Goal: Information Seeking & Learning: Learn about a topic

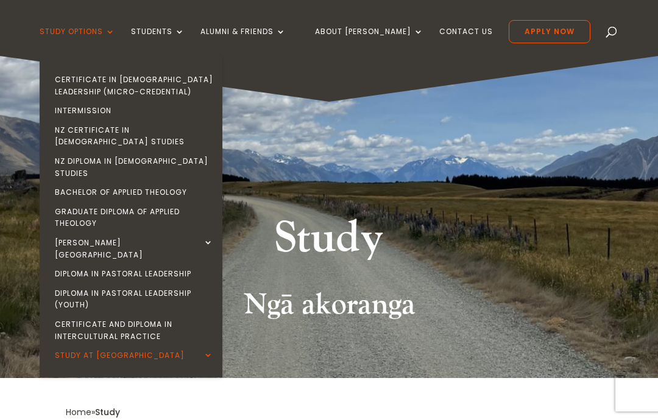
click at [176, 125] on link "NZ Certificate in [DEMOGRAPHIC_DATA] Studies" at bounding box center [134, 136] width 183 height 31
click at [136, 83] on link "Certificate in [DEMOGRAPHIC_DATA] Leadership (Micro-credential)" at bounding box center [134, 85] width 183 height 31
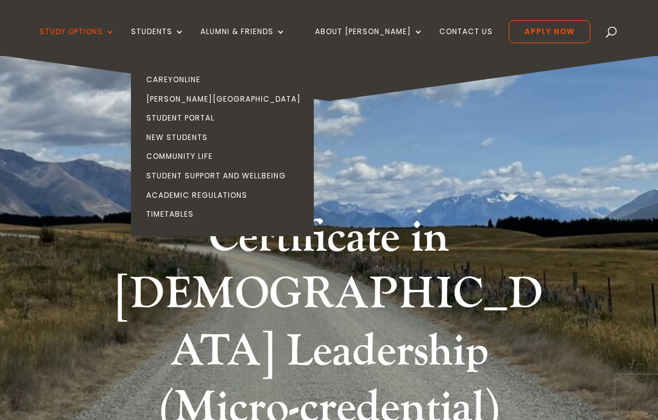
click at [202, 72] on link "CareyOnline" at bounding box center [225, 79] width 183 height 19
